Goal: Task Accomplishment & Management: Manage account settings

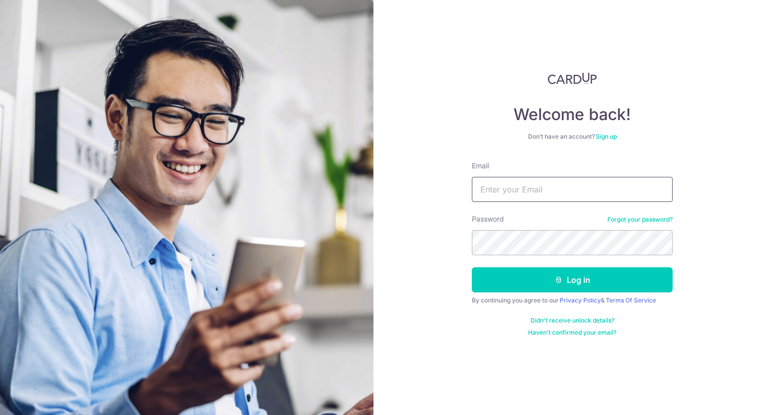
drag, startPoint x: 532, startPoint y: 188, endPoint x: 533, endPoint y: 179, distance: 8.5
click at [532, 187] on input "Email" at bounding box center [572, 189] width 201 height 25
type input "jajabe.clarence@gmail.com"
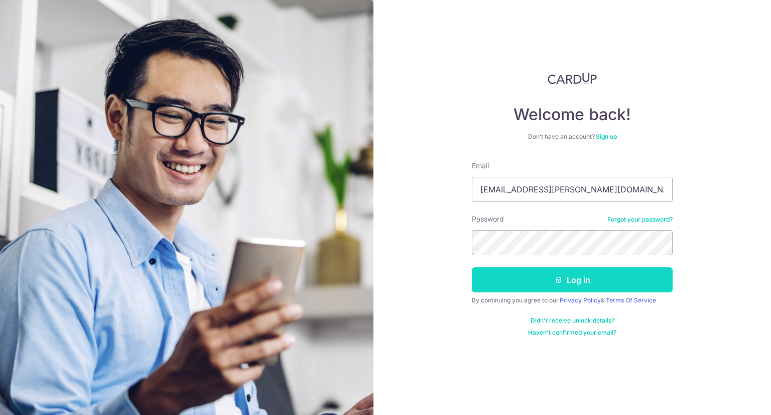
click at [531, 272] on button "Log in" at bounding box center [572, 279] width 201 height 25
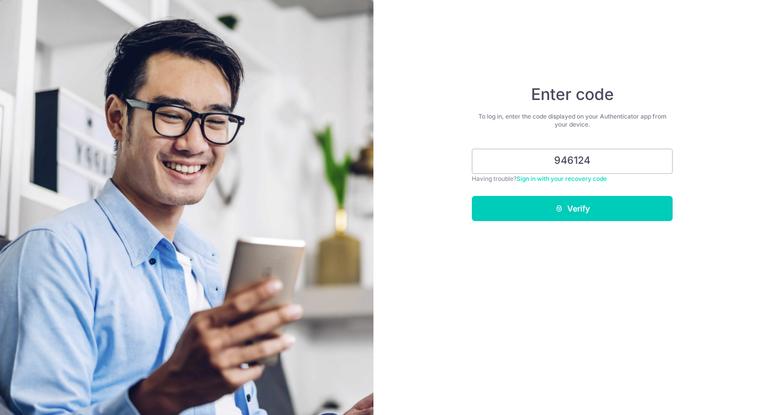
type input "946124"
click at [472, 196] on button "Verify" at bounding box center [572, 208] width 201 height 25
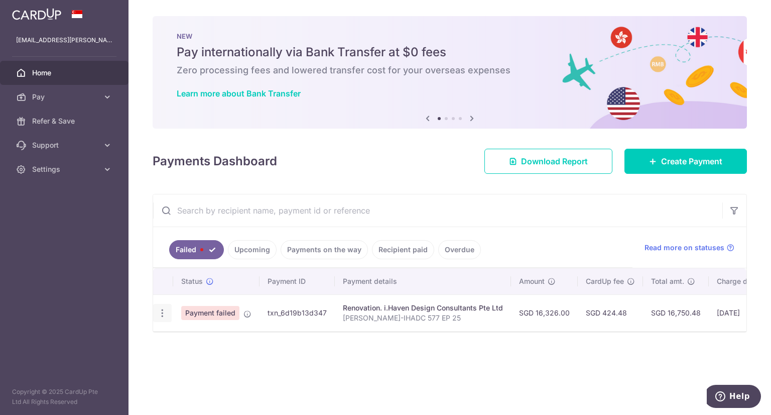
click at [163, 314] on icon "button" at bounding box center [162, 313] width 11 height 11
click at [202, 340] on body "jajabe.clarence@gmail.com Home Pay Payments Recipients Cards Refer & Save Suppo…" at bounding box center [385, 207] width 771 height 415
click at [166, 313] on icon "button" at bounding box center [162, 313] width 11 height 11
click at [211, 334] on span "Update payment" at bounding box center [216, 340] width 68 height 12
radio input "true"
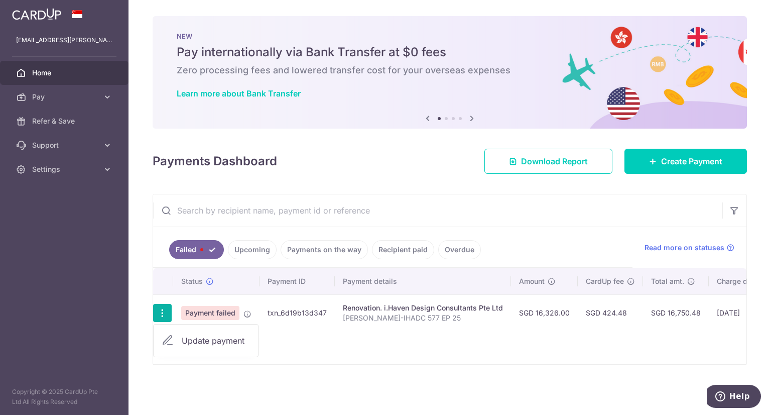
type input "16,326.00"
type input "[PERSON_NAME]-IHADC 577 EP 25"
type input "20% DEPOSIT 40% FIRST PROGRESSIVE"
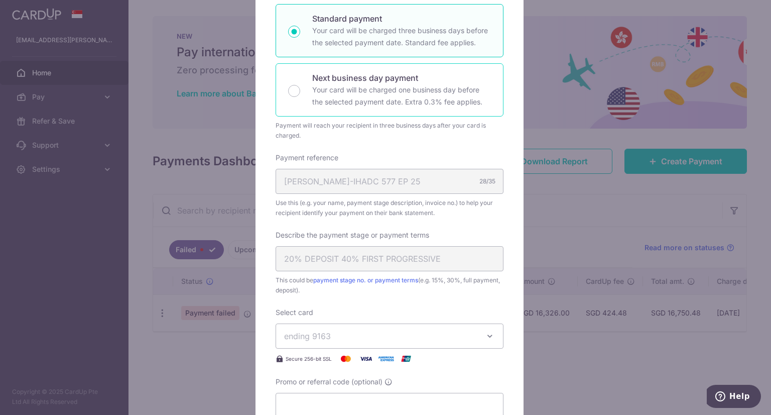
scroll to position [301, 0]
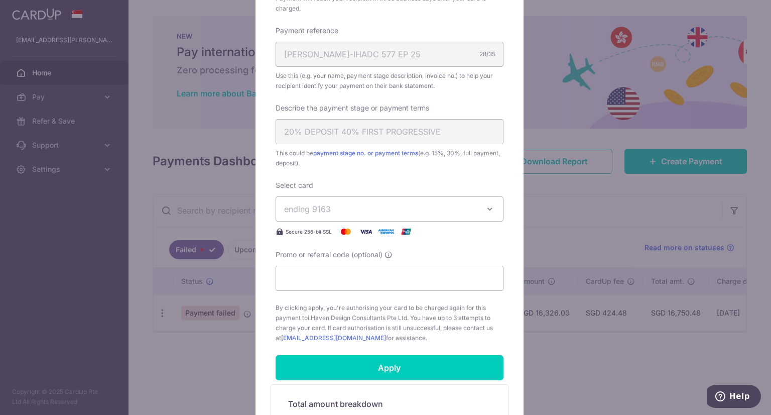
click at [420, 211] on span "ending 9163" at bounding box center [380, 209] width 193 height 12
click at [341, 253] on span "**** 9163" at bounding box center [389, 256] width 211 height 12
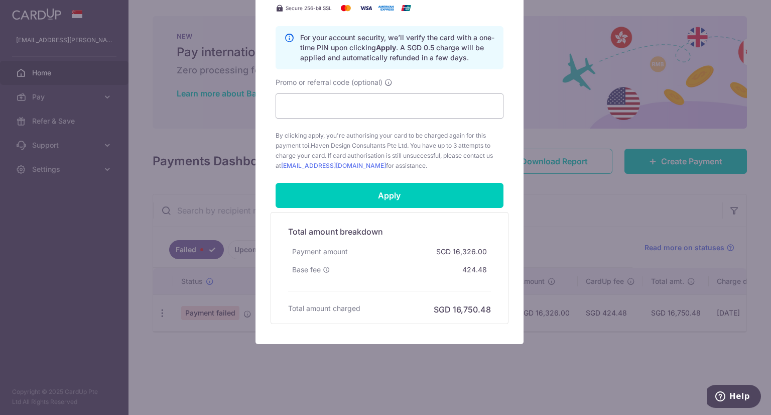
scroll to position [525, 0]
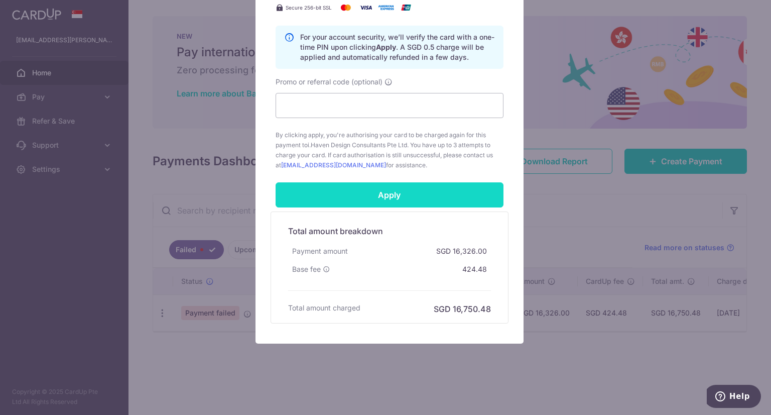
click at [409, 185] on input "Apply" at bounding box center [390, 194] width 228 height 25
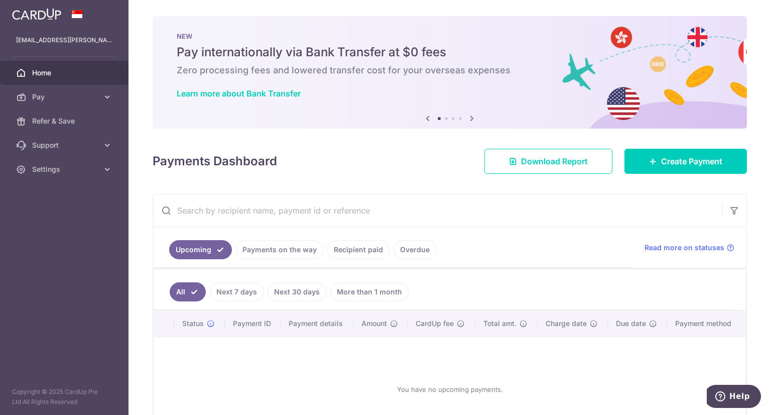
click at [281, 248] on link "Payments on the way" at bounding box center [279, 249] width 87 height 19
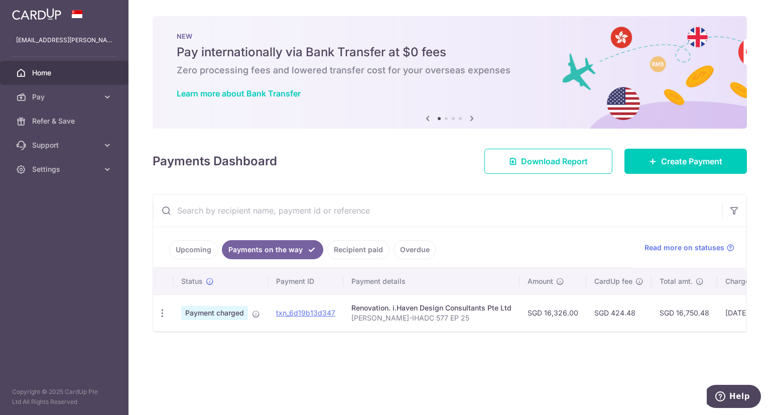
click at [225, 314] on span "Payment charged" at bounding box center [214, 313] width 67 height 14
click at [291, 310] on link "txn_6d19b13d347" at bounding box center [305, 312] width 59 height 9
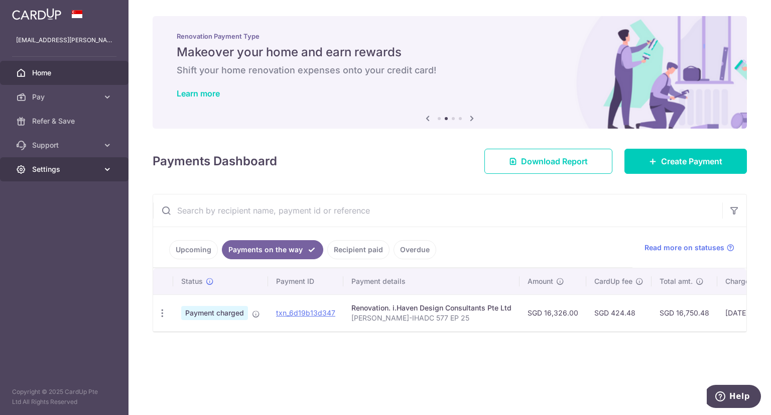
click at [70, 175] on link "Settings" at bounding box center [64, 169] width 129 height 24
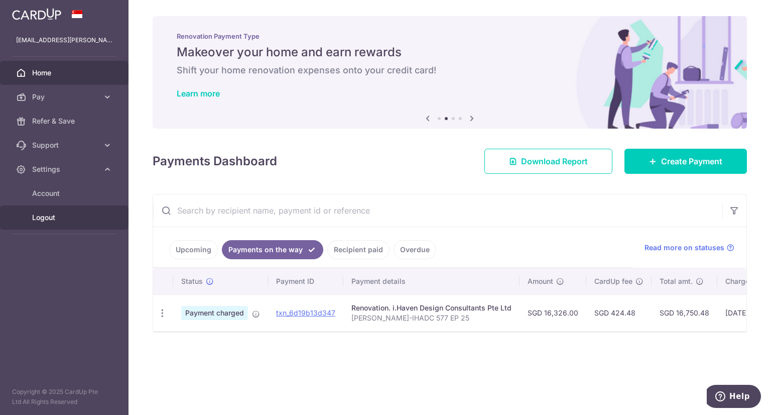
click at [44, 217] on span "Logout" at bounding box center [65, 217] width 66 height 10
